Goal: Information Seeking & Learning: Learn about a topic

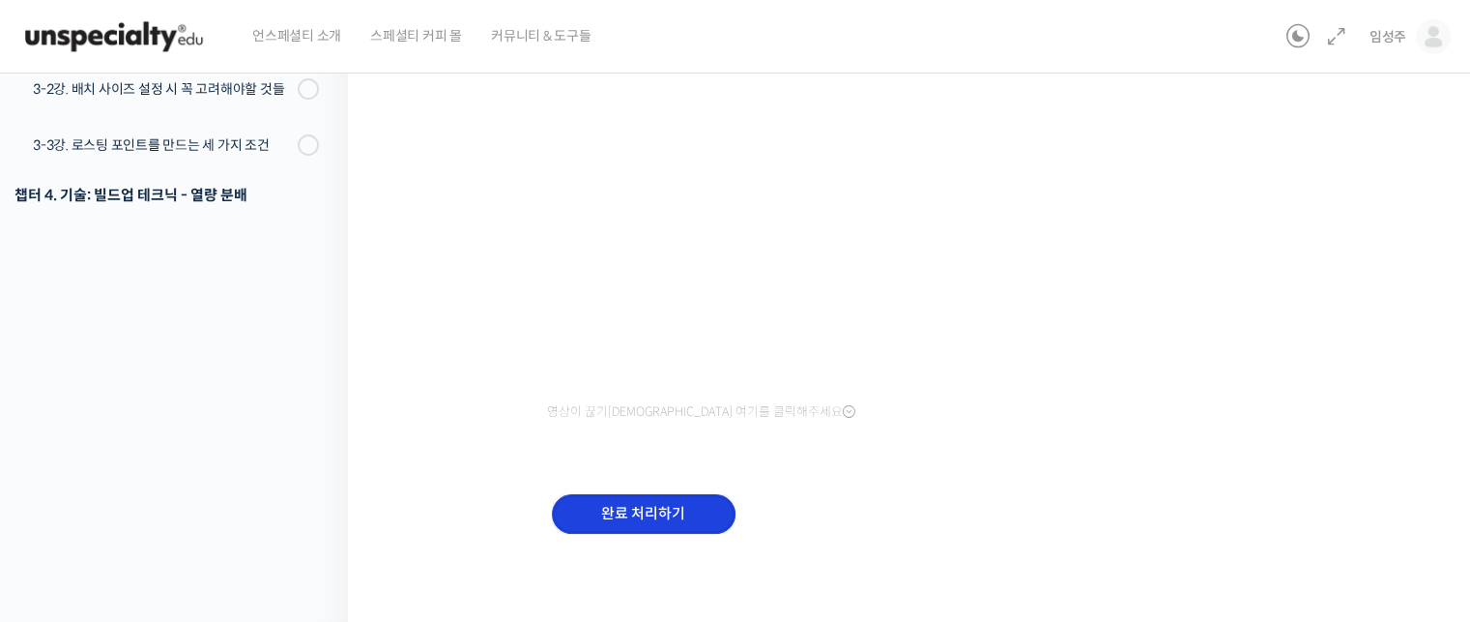
click at [679, 513] on input "완료 처리하기" at bounding box center [644, 514] width 184 height 40
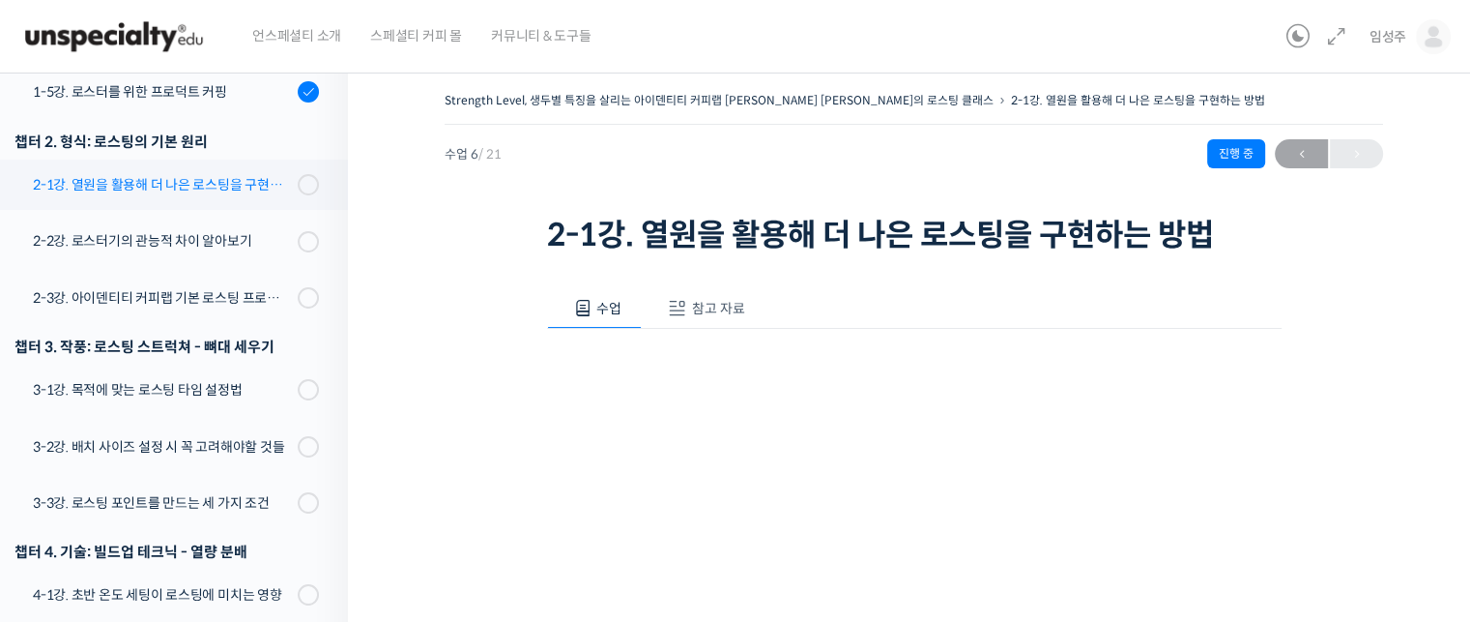
scroll to position [601, 0]
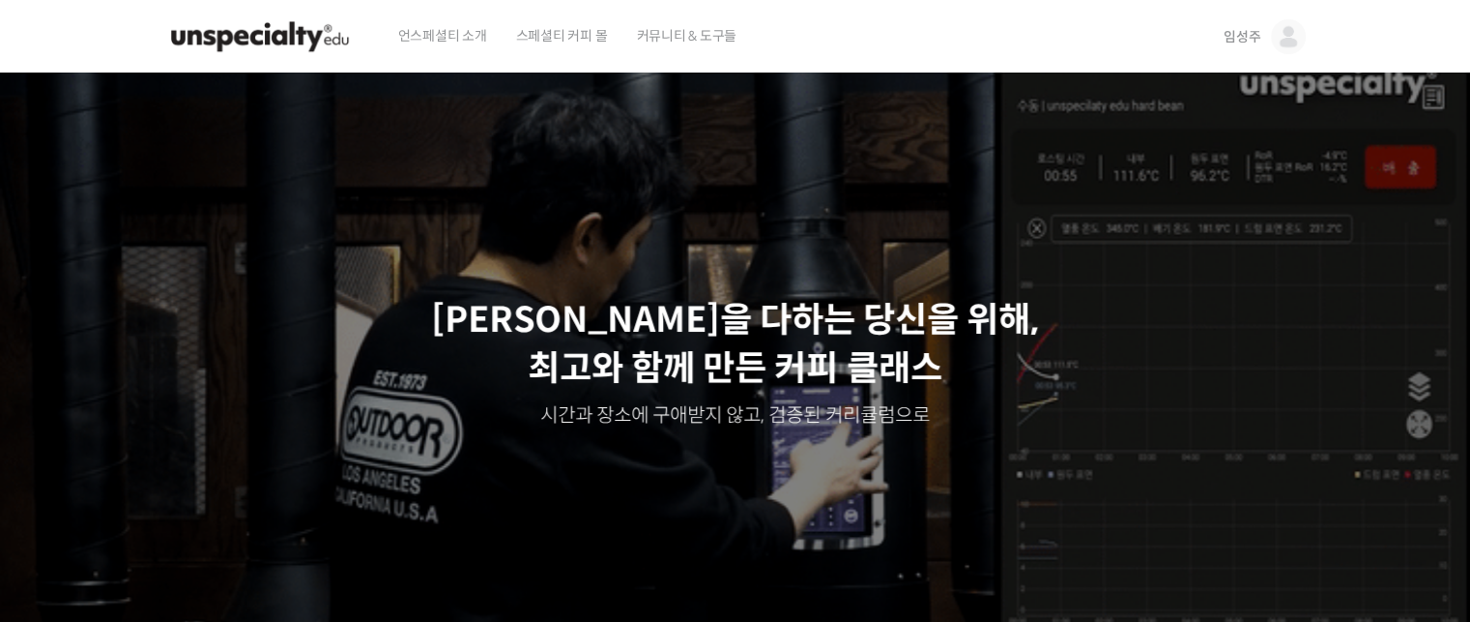
click at [1243, 39] on span "임성주" at bounding box center [1242, 36] width 37 height 17
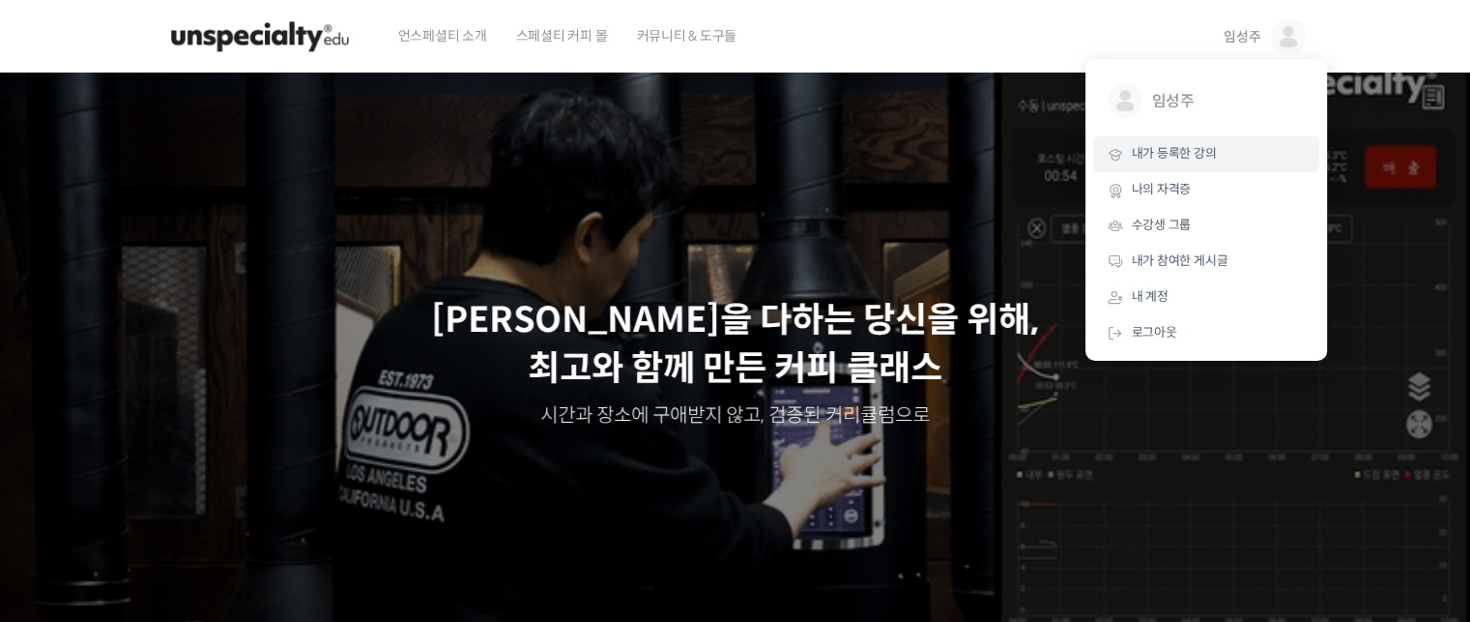
click at [1191, 156] on span "내가 등록한 강의" at bounding box center [1174, 153] width 85 height 16
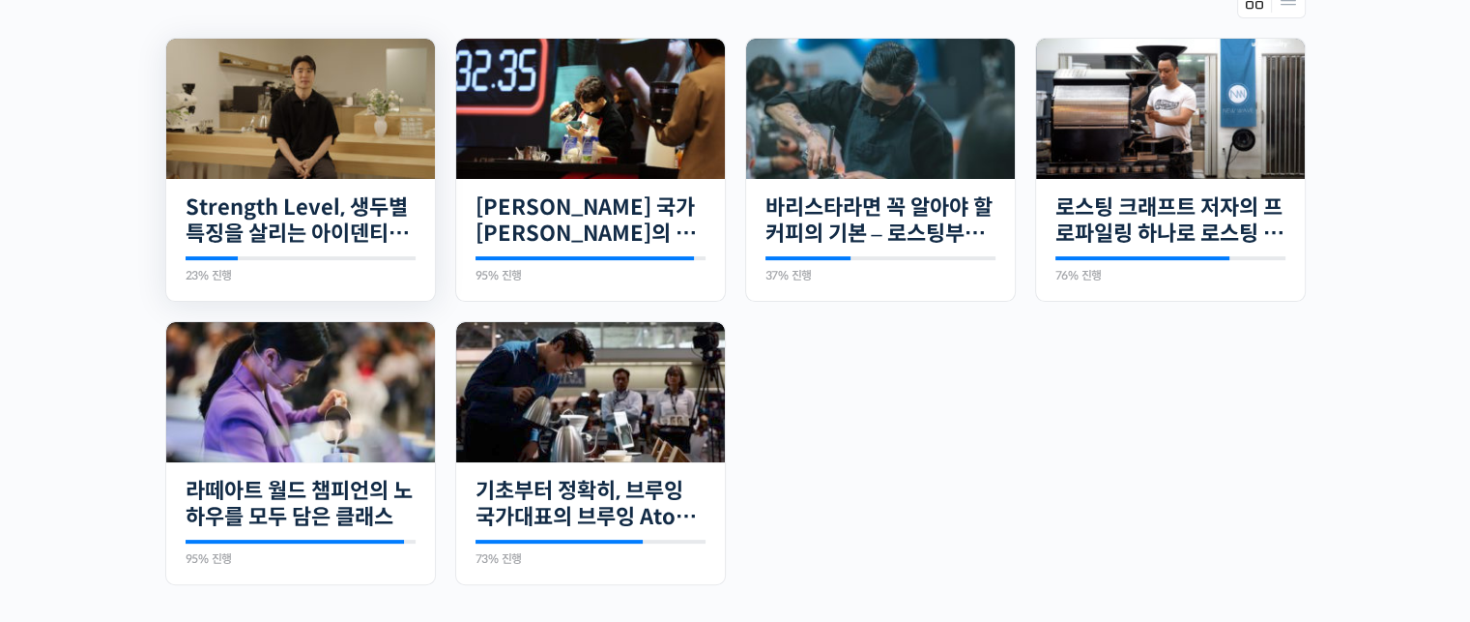
scroll to position [290, 0]
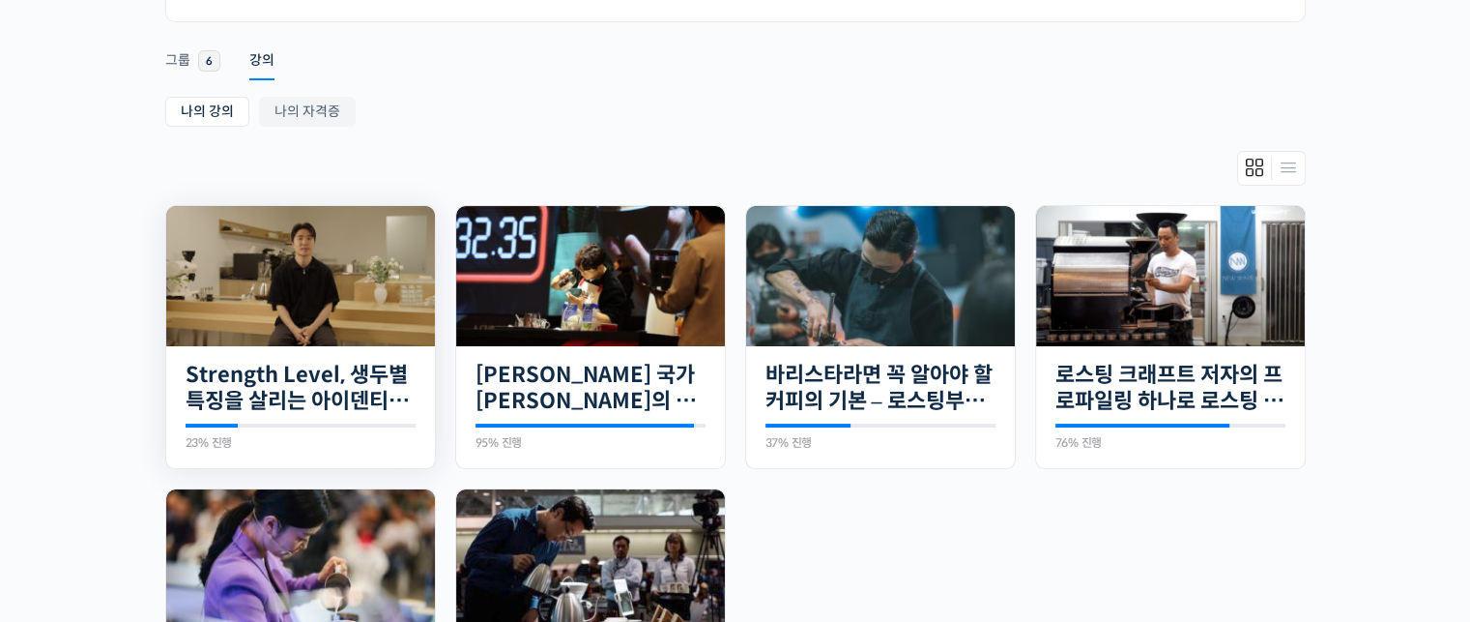
click at [331, 290] on img at bounding box center [300, 276] width 269 height 140
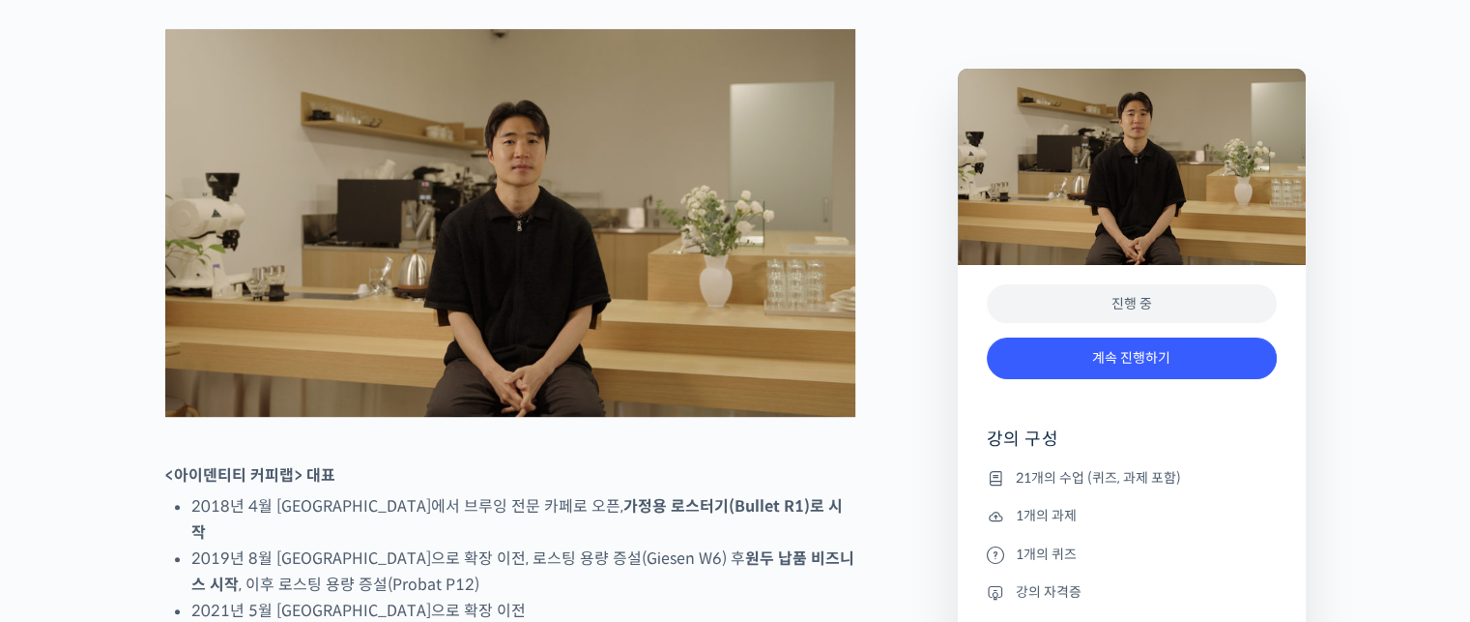
scroll to position [1160, 0]
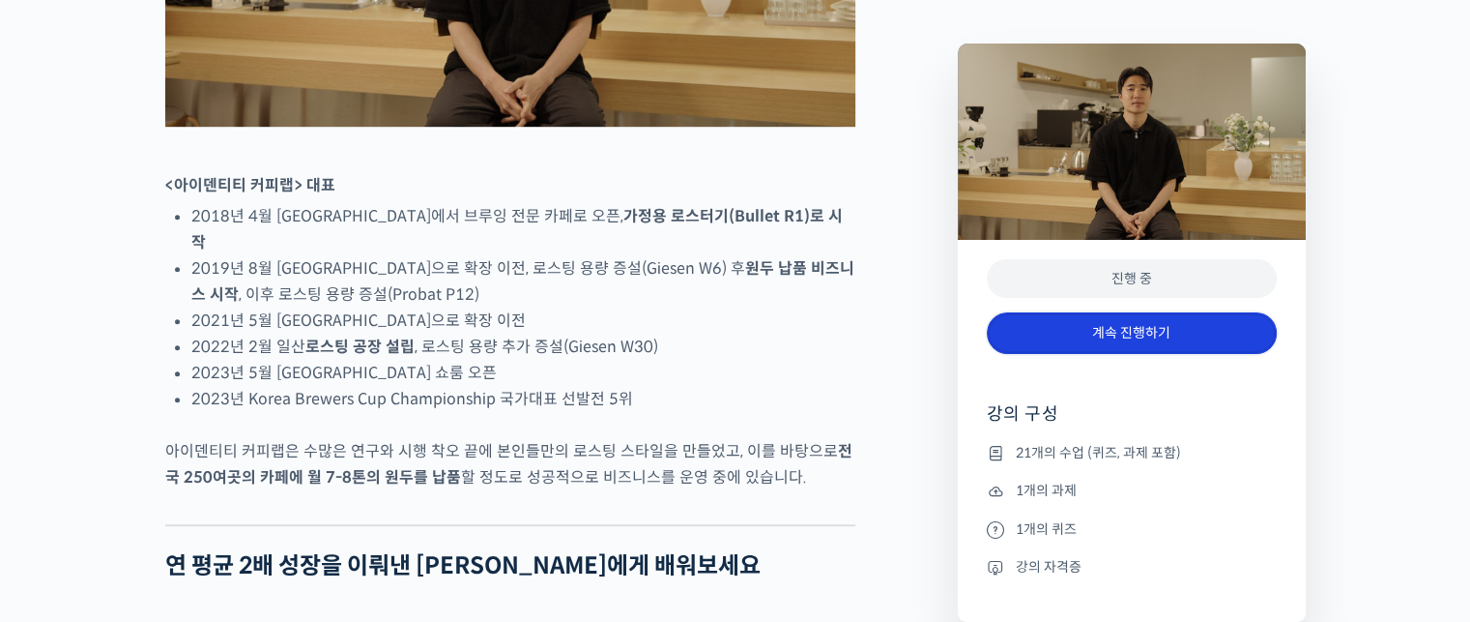
click at [1182, 336] on link "계속 진행하기" at bounding box center [1132, 333] width 290 height 42
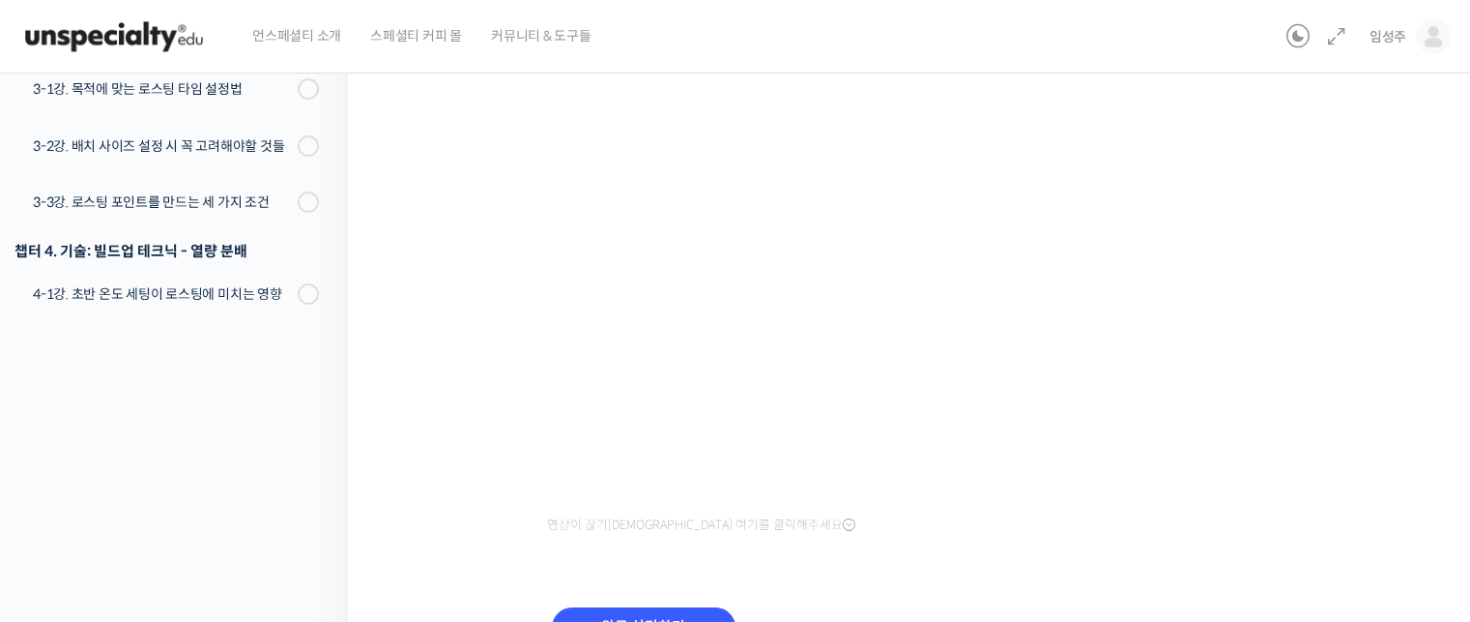
scroll to position [394, 0]
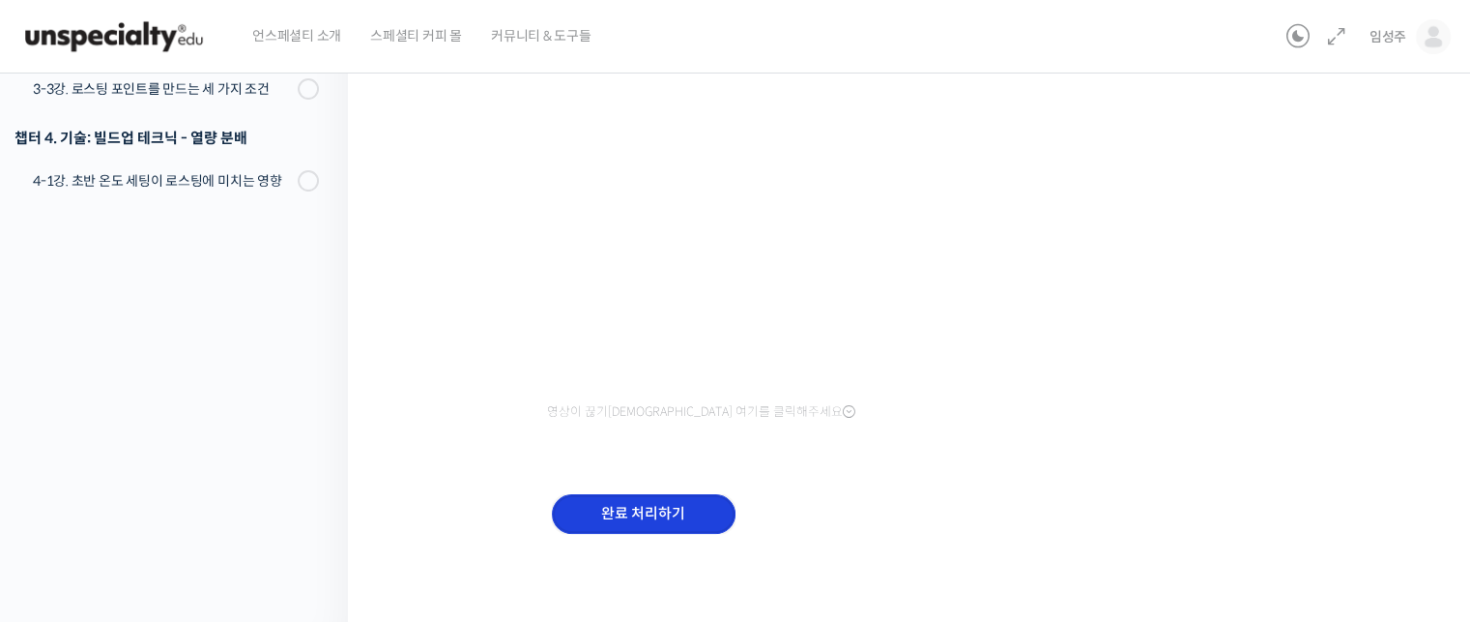
click at [619, 518] on input "완료 처리하기" at bounding box center [644, 514] width 184 height 40
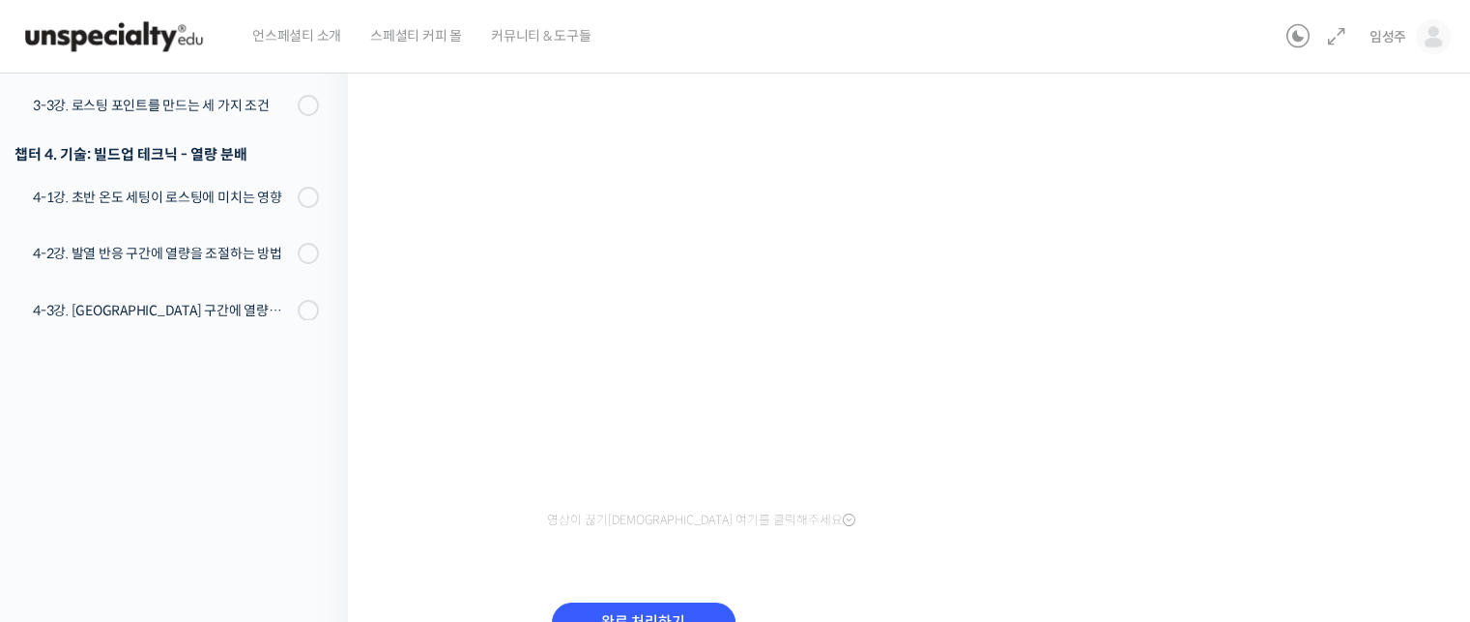
scroll to position [193, 0]
